Goal: Information Seeking & Learning: Find specific fact

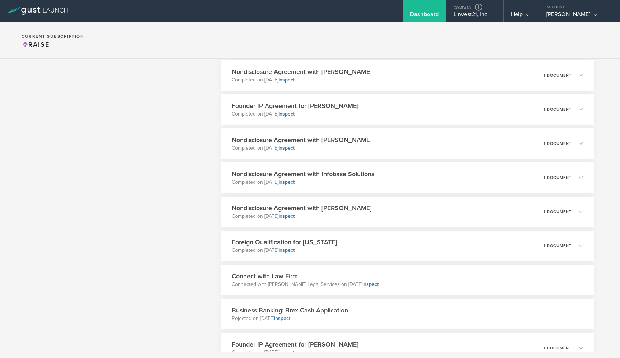
scroll to position [9110, 0]
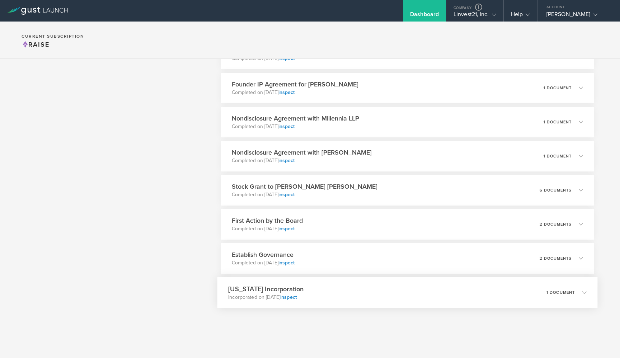
click at [261, 288] on h3 "Delaware Incorporation" at bounding box center [265, 289] width 75 height 10
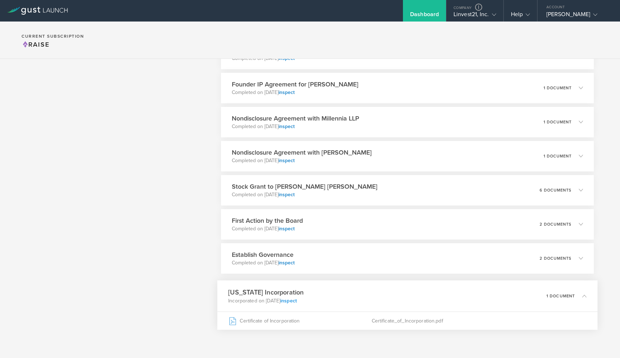
click at [297, 302] on link "inspect" at bounding box center [288, 301] width 17 height 6
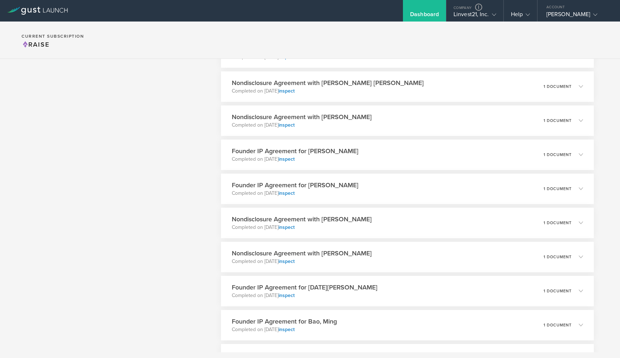
scroll to position [9110, 0]
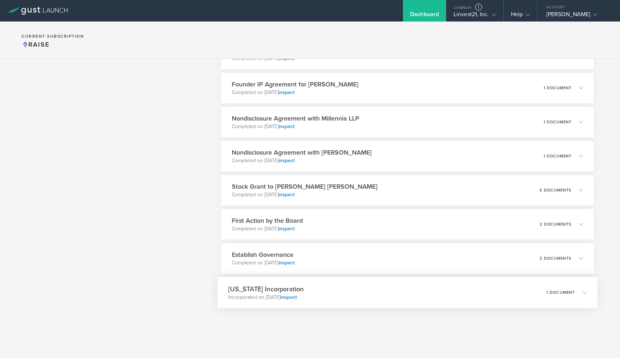
click at [264, 294] on p "Incorporated on Jun 12, 2023 inspect" at bounding box center [265, 297] width 75 height 7
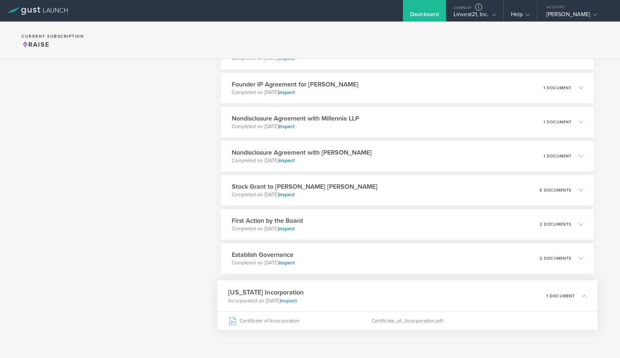
click at [297, 300] on link "inspect" at bounding box center [288, 301] width 17 height 6
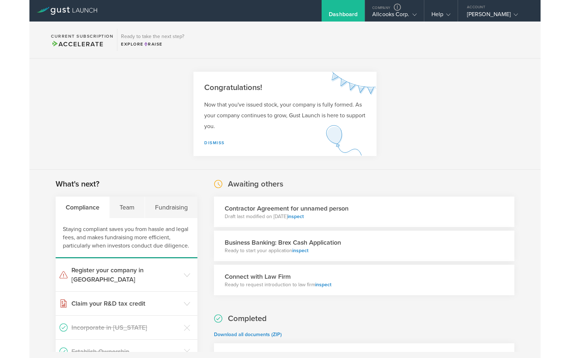
scroll to position [306, 0]
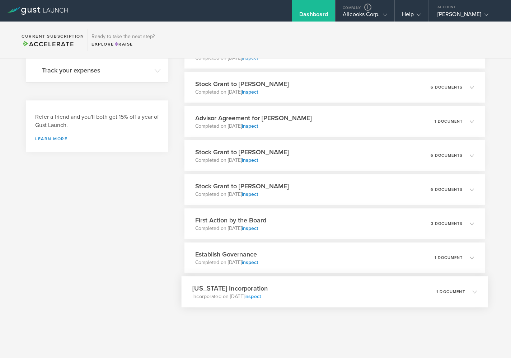
click at [261, 296] on link "inspect" at bounding box center [252, 297] width 17 height 6
click at [369, 9] on link at bounding box center [367, 7] width 7 height 7
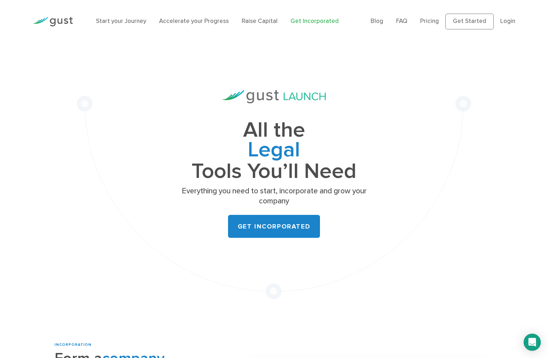
click at [346, 145] on span "Legal" at bounding box center [273, 151] width 215 height 22
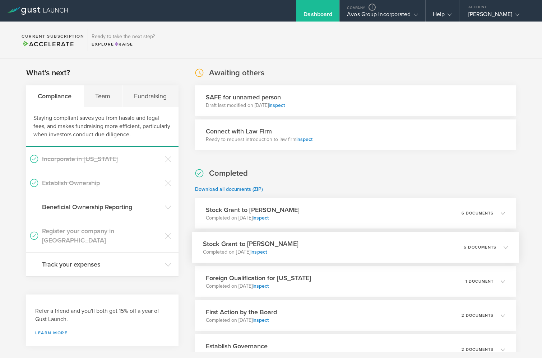
click at [301, 241] on div "Stock Grant to Sean Carr Completed on Jul 21, 2025 inspect 5 documents" at bounding box center [355, 247] width 327 height 31
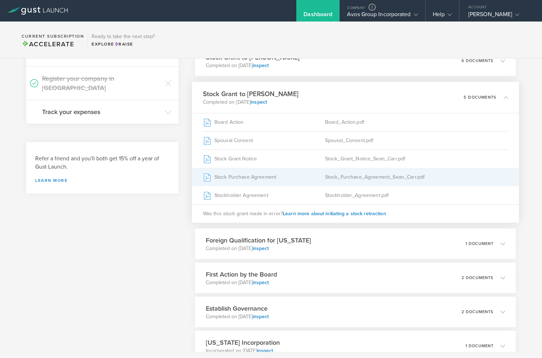
scroll to position [85, 0]
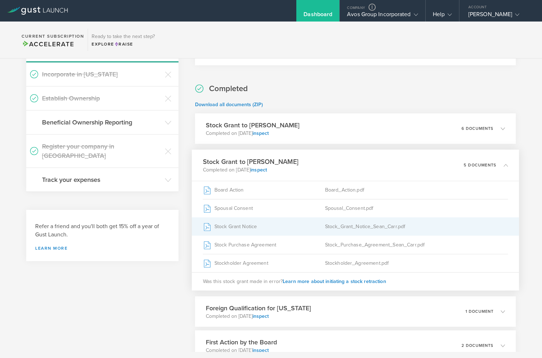
click at [251, 227] on div "Stock Grant Notice" at bounding box center [263, 227] width 122 height 18
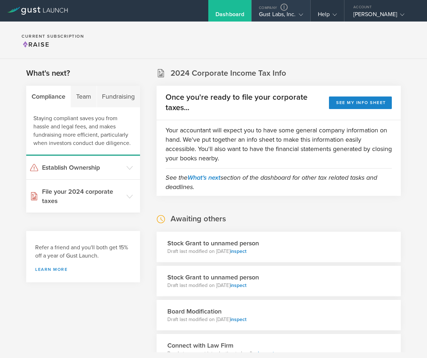
click at [300, 15] on icon at bounding box center [301, 15] width 4 height 4
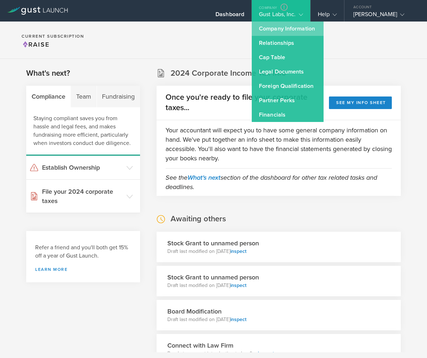
click at [288, 32] on link "Company Information" at bounding box center [288, 29] width 72 height 14
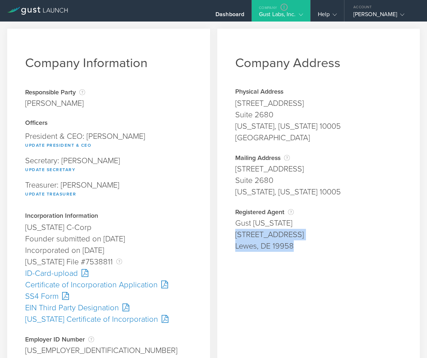
drag, startPoint x: 294, startPoint y: 247, endPoint x: 232, endPoint y: 235, distance: 62.9
click at [235, 235] on div "Registered Agent Your registered agent is an entity formed in Delaware that is …" at bounding box center [318, 230] width 167 height 43
copy div "16192 Coastal Highway Lewes, DE 19958"
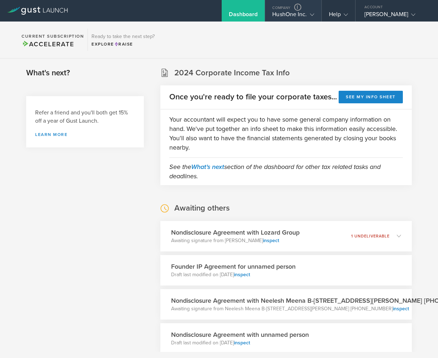
click at [294, 18] on div "HushOne Inc." at bounding box center [293, 16] width 42 height 11
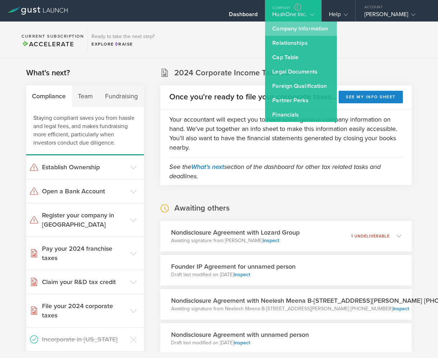
click at [298, 27] on link "Company Information" at bounding box center [301, 29] width 72 height 14
